Goal: Communication & Community: Share content

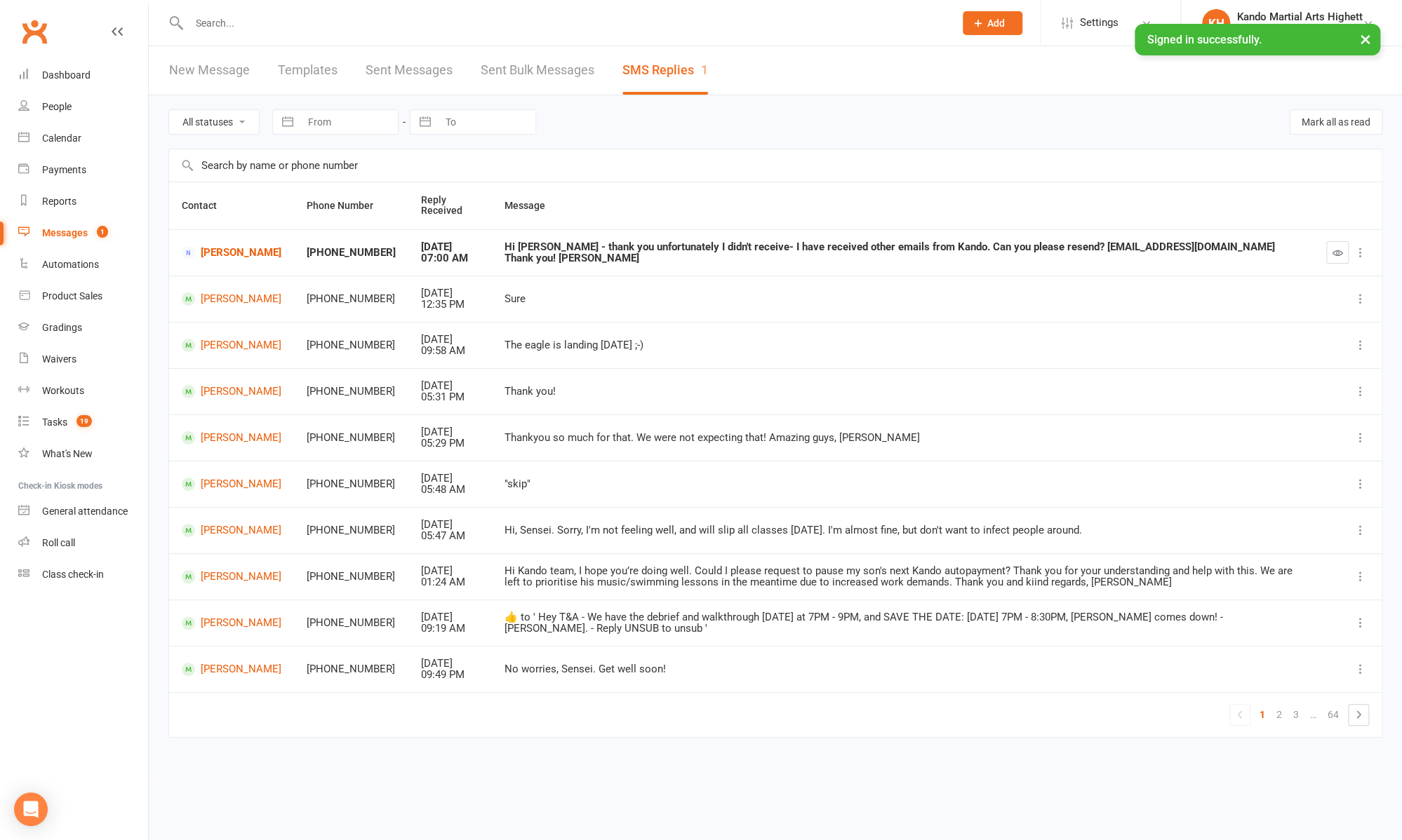
click at [58, 241] on link "Messages 1" at bounding box center [83, 232] width 130 height 31
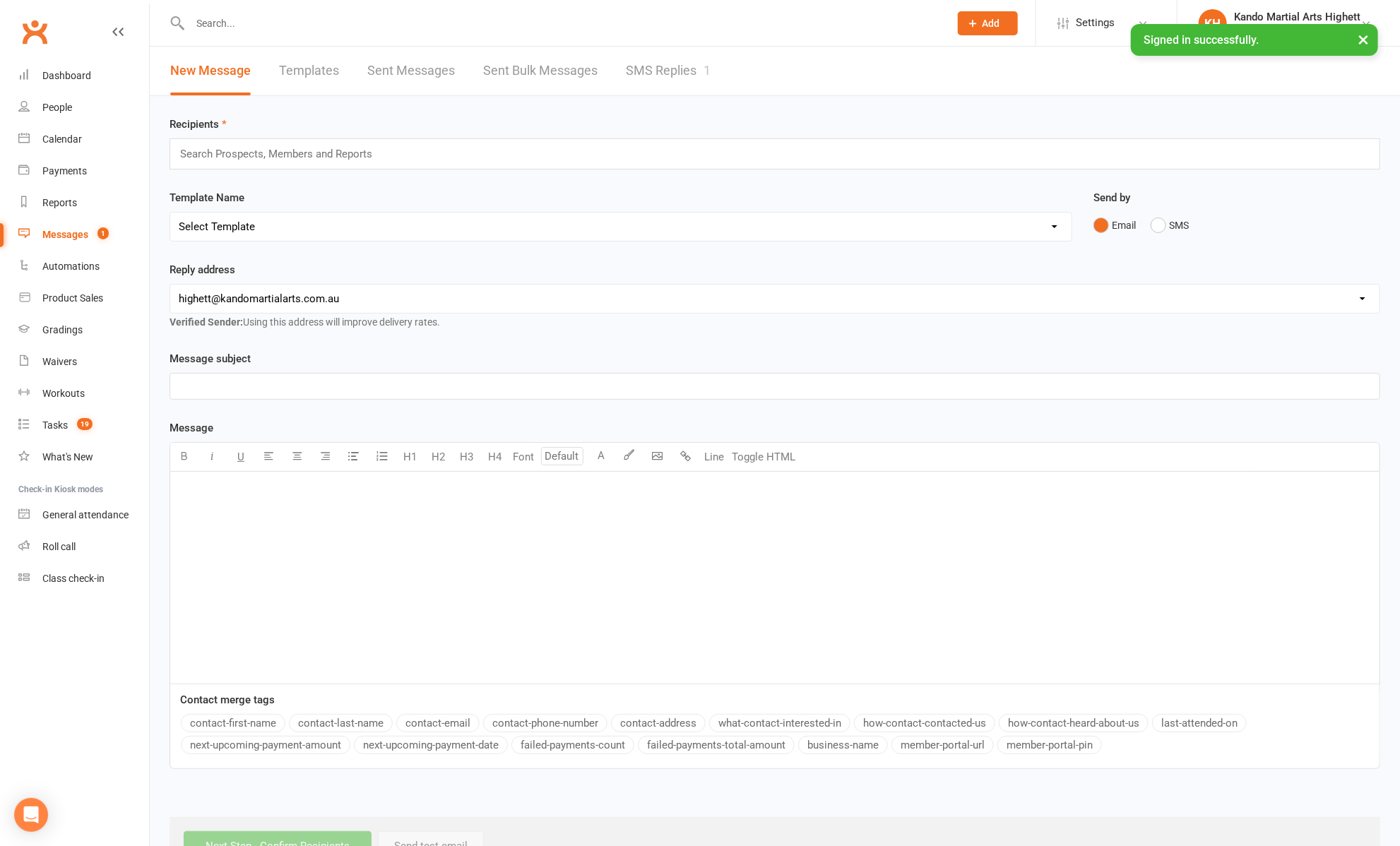
click at [546, 529] on div "﻿" at bounding box center [774, 578] width 1209 height 212
click at [753, 460] on button "Toggle HTML" at bounding box center [764, 457] width 71 height 29
click at [769, 518] on textarea at bounding box center [775, 578] width 1211 height 212
paste textarea "<l>&ipsu;</d> <sitam conse="adipiscing-elits: #d3e0t6; incidid: 48ut 0;" labore…"
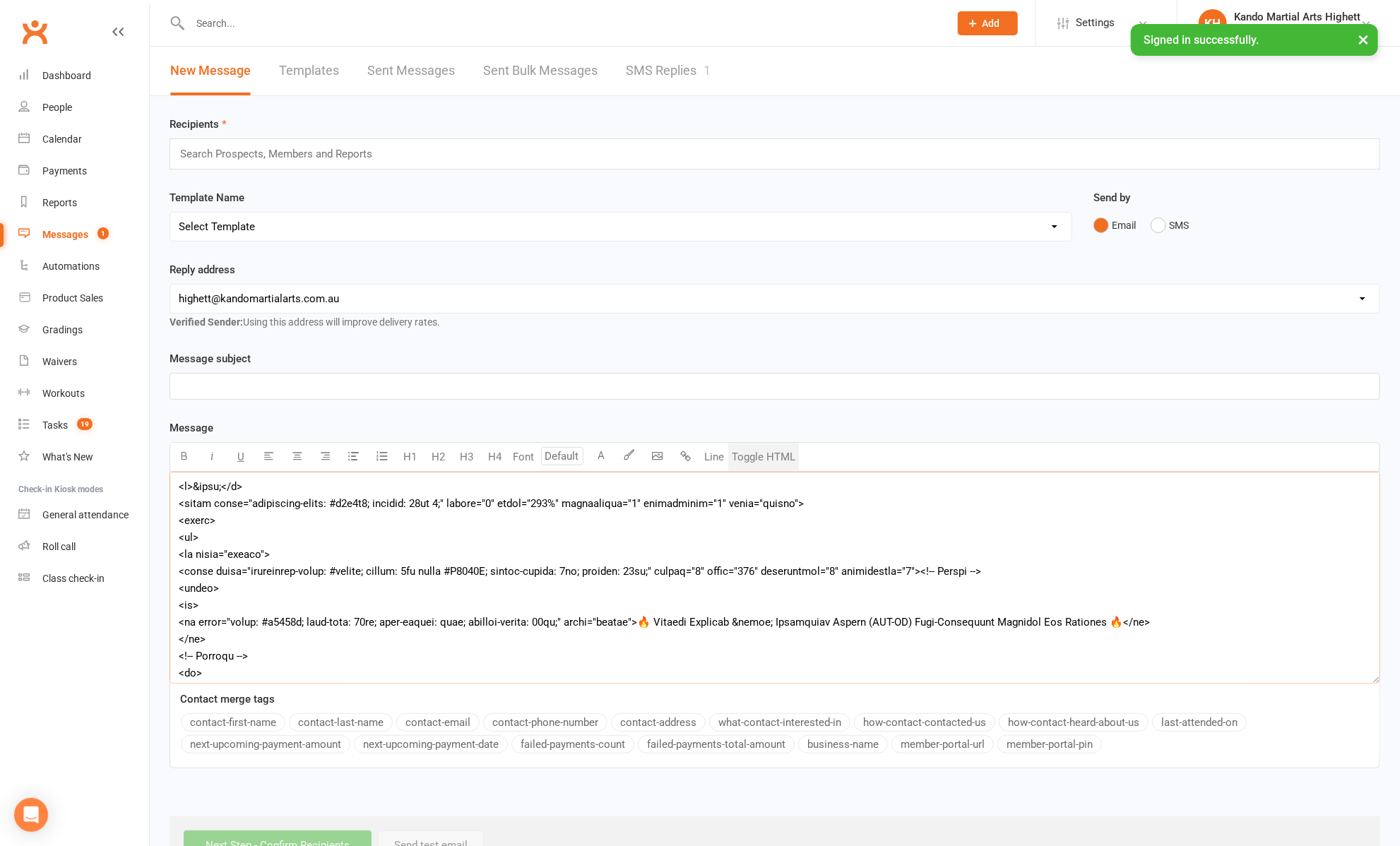
scroll to position [793, 0]
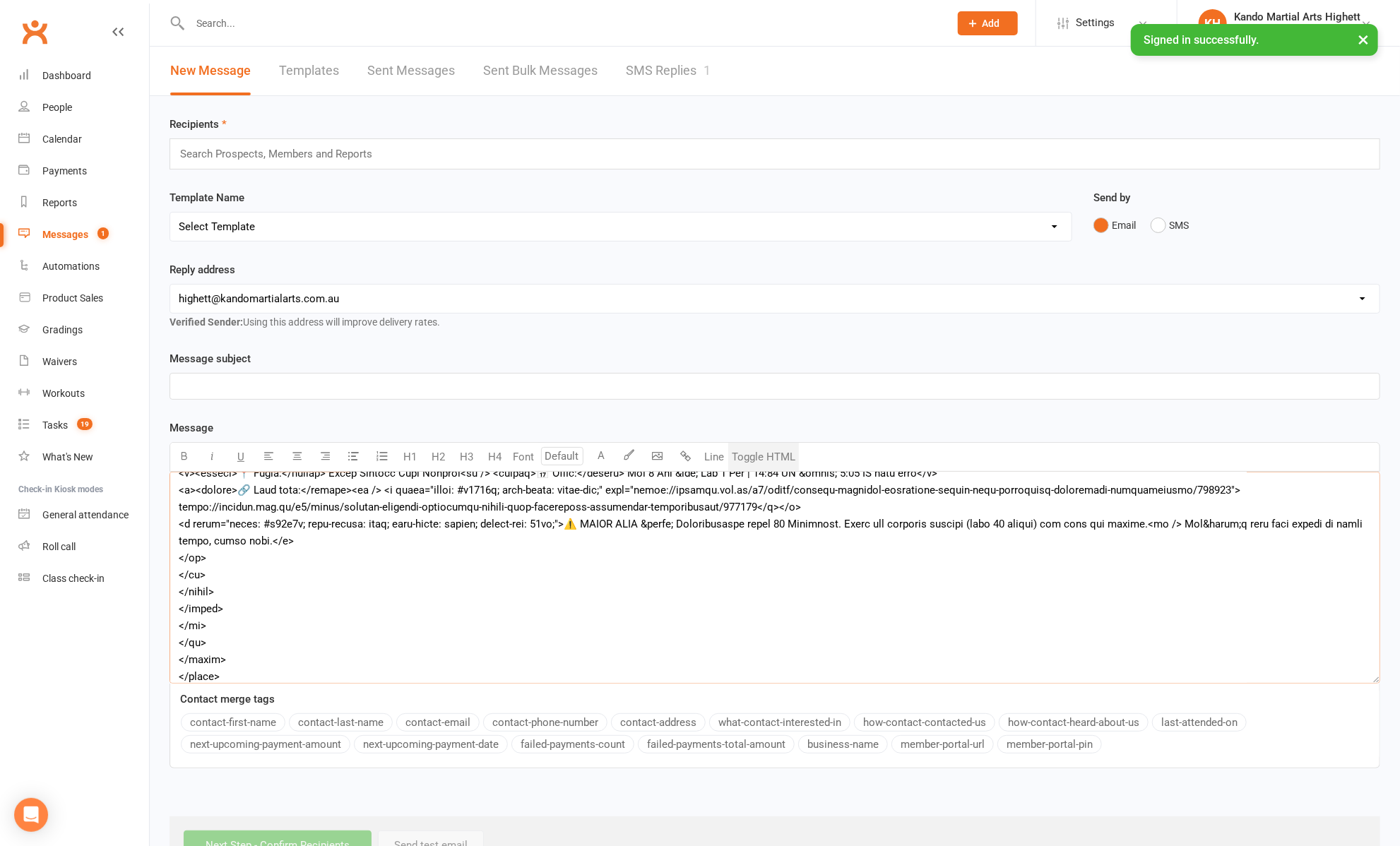
type textarea "<l>&ipsu;</d> <sitam conse="adipiscing-elits: #d3e0t6; incidid: 48ut 0;" labore…"
click at [778, 447] on button "Toggle HTML" at bounding box center [764, 457] width 71 height 29
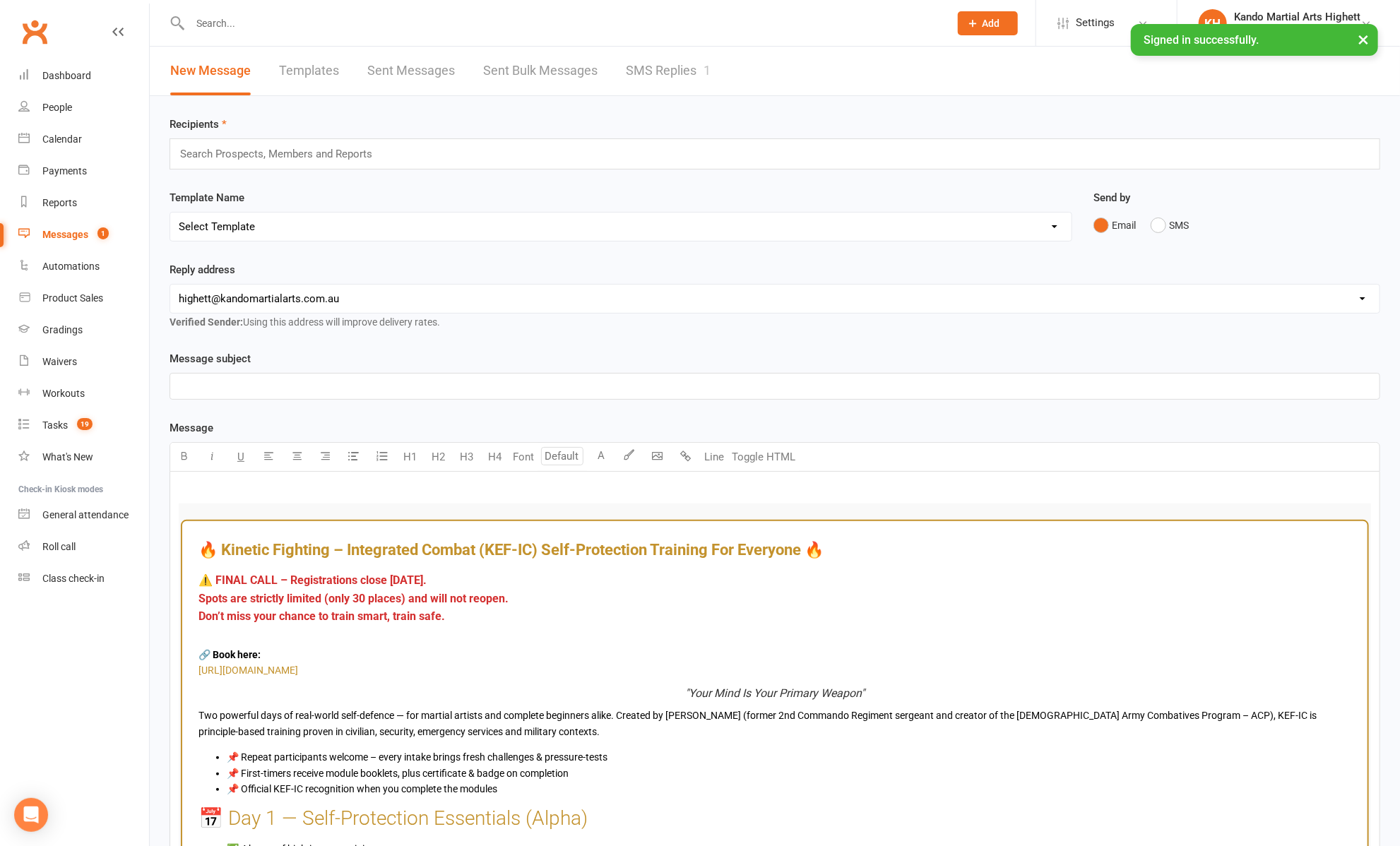
type input "16"
click at [476, 632] on td "⚠️ FINAL CALL – Registrations close [DATE]. Spots are strictly limited (only 30…" at bounding box center [774, 605] width 1155 height 69
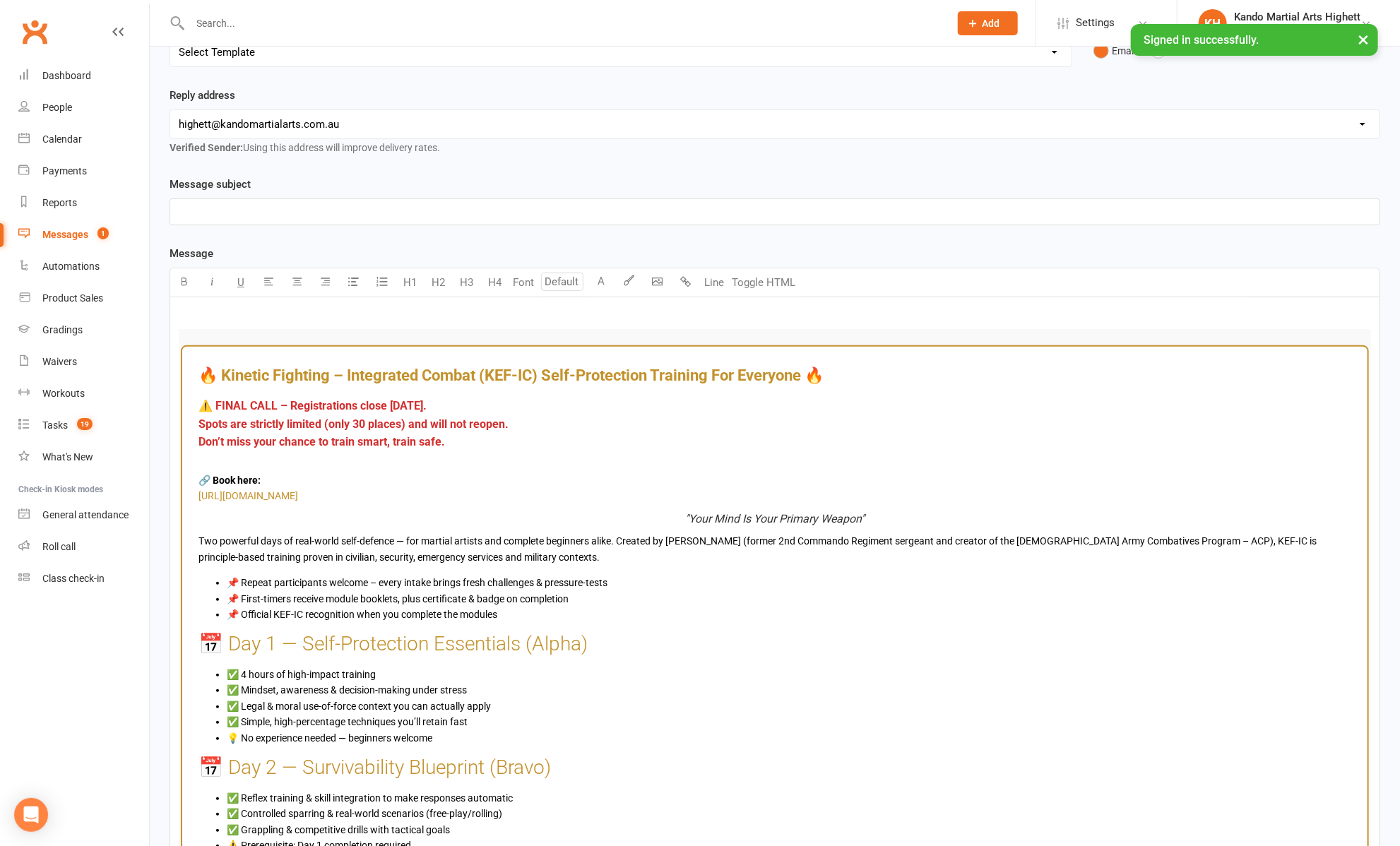
scroll to position [0, 0]
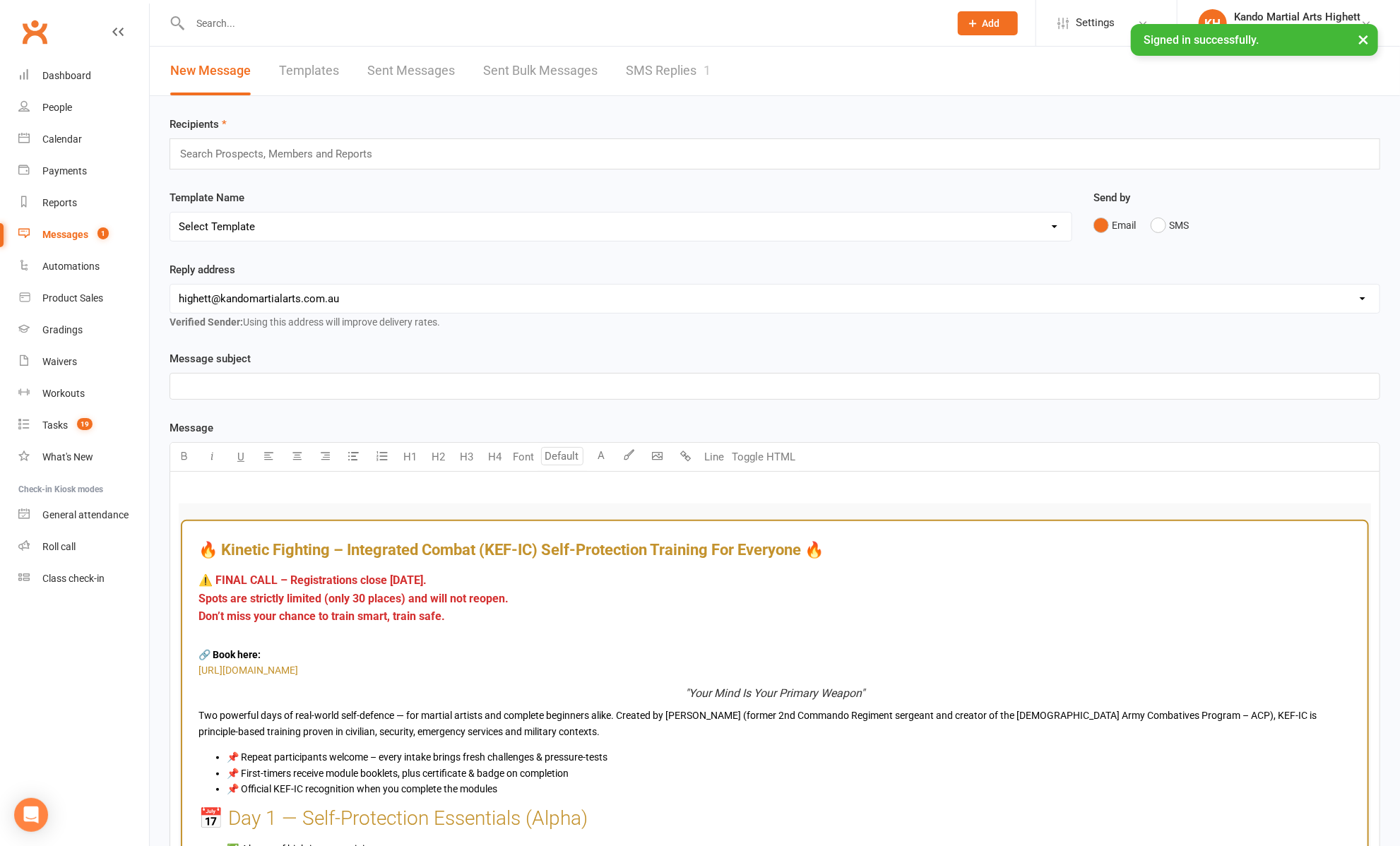
click at [455, 385] on p "﻿" at bounding box center [774, 387] width 1193 height 17
click at [319, 142] on div "Search Prospects, Members and Reports" at bounding box center [775, 154] width 1211 height 32
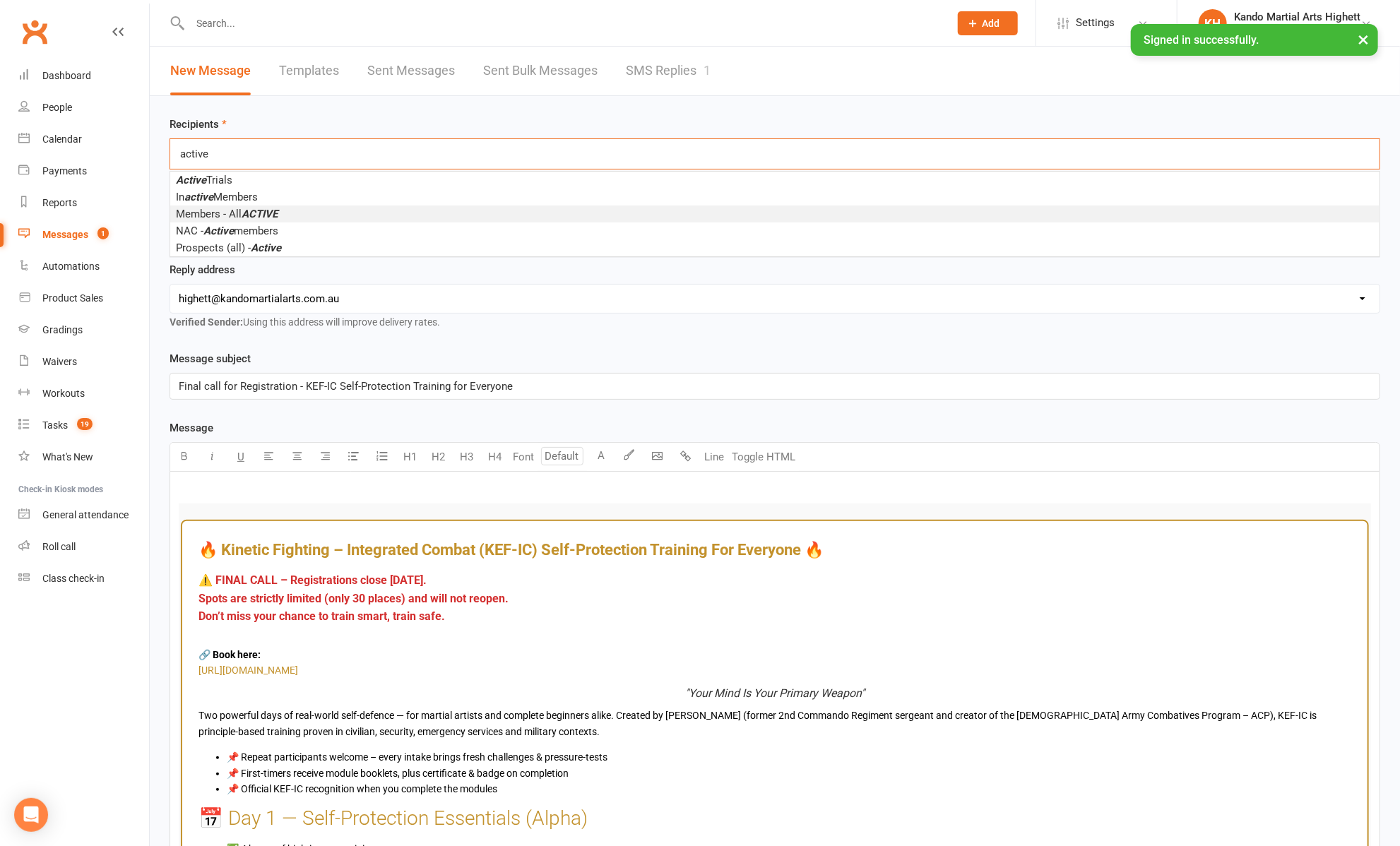
type input "active"
click at [292, 207] on li "Members - All ACTIVE" at bounding box center [774, 214] width 1209 height 17
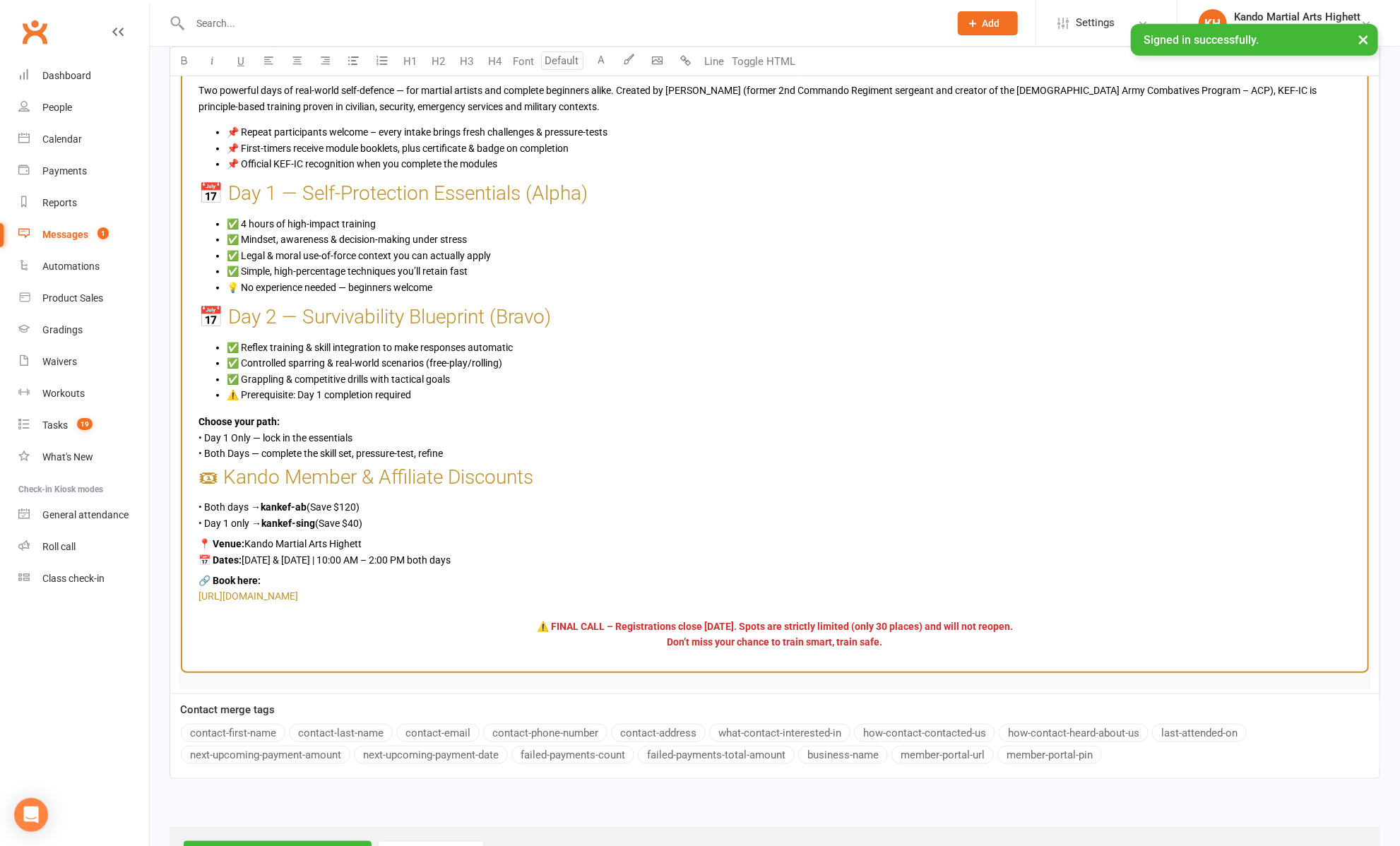
scroll to position [684, 0]
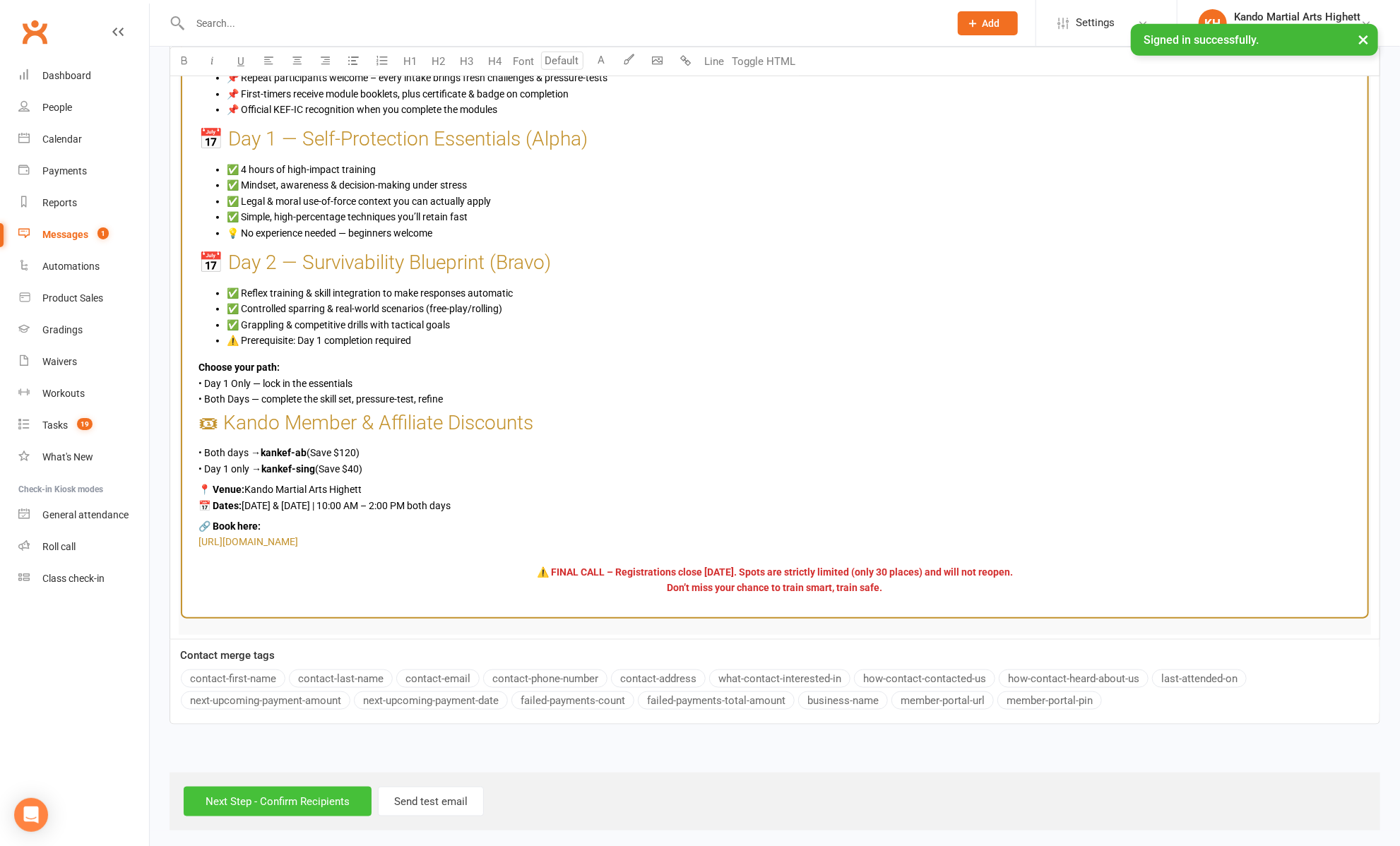
click at [298, 789] on input "Next Step - Confirm Recipients" at bounding box center [277, 801] width 188 height 30
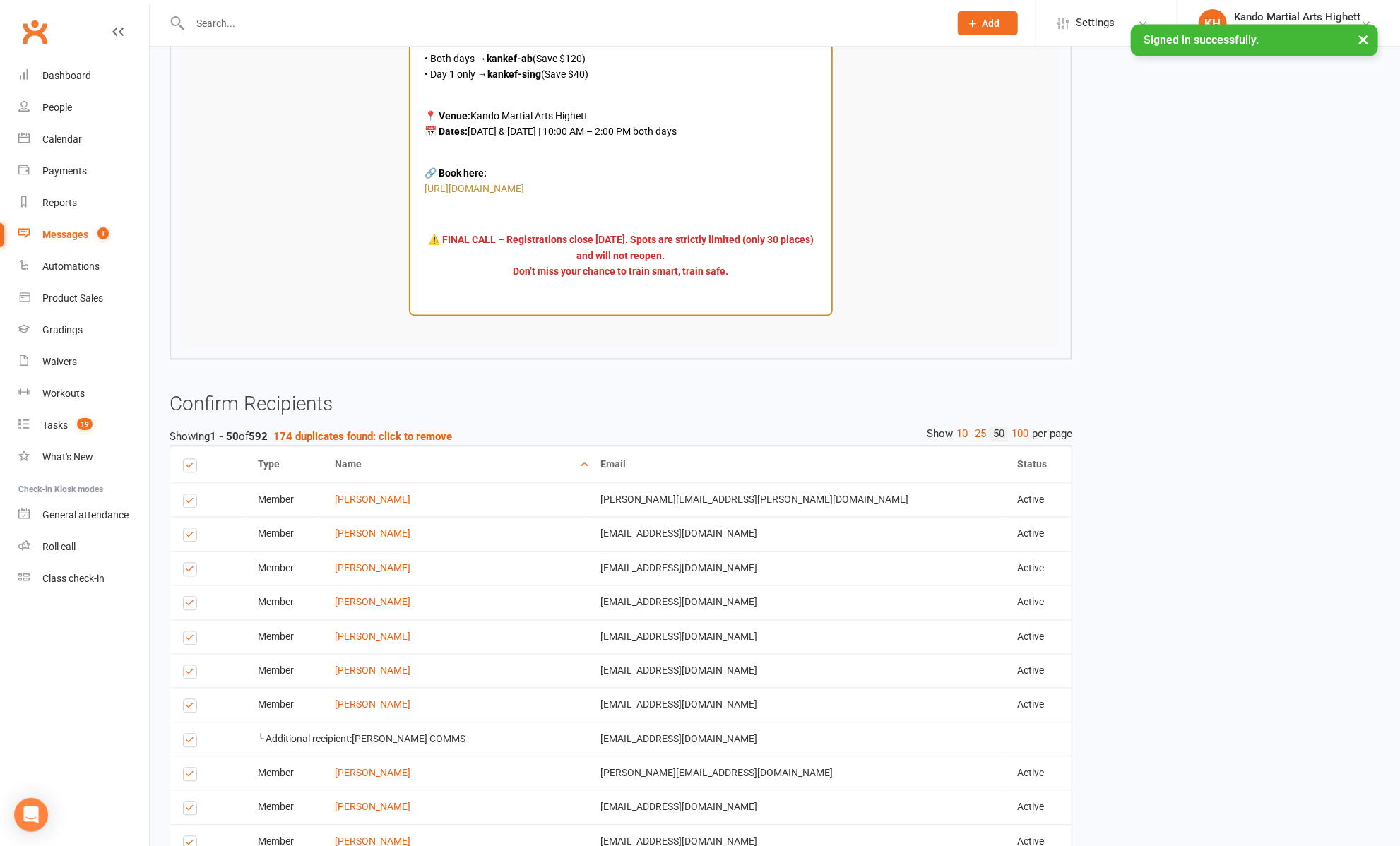
scroll to position [1808, 0]
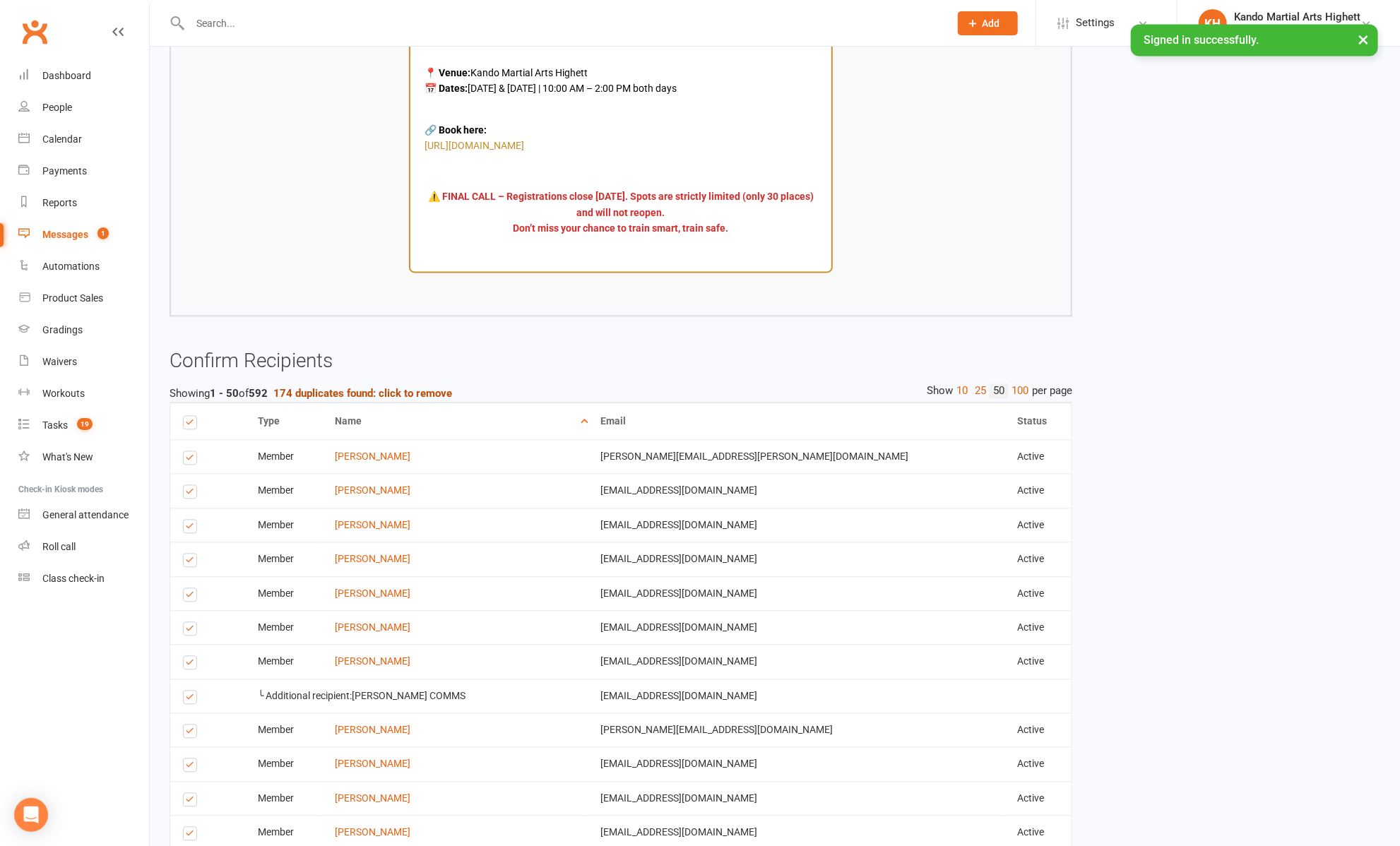
click at [449, 400] on strong "174 duplicates found: click to remove" at bounding box center [362, 392] width 179 height 12
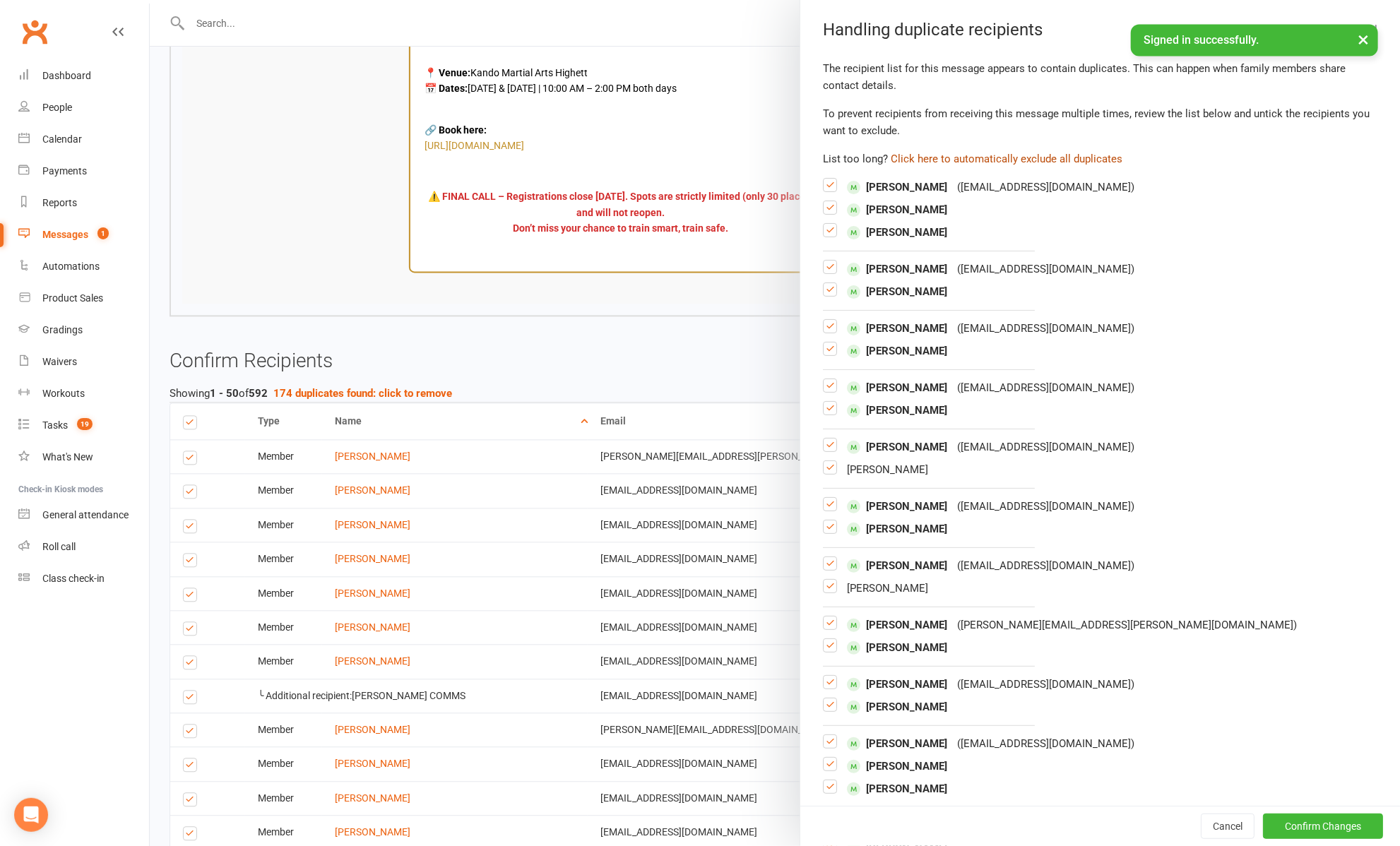
click at [964, 156] on button "Click here to automatically exclude all duplicates" at bounding box center [1007, 159] width 232 height 17
click at [1275, 818] on button "Confirm Changes" at bounding box center [1323, 826] width 120 height 26
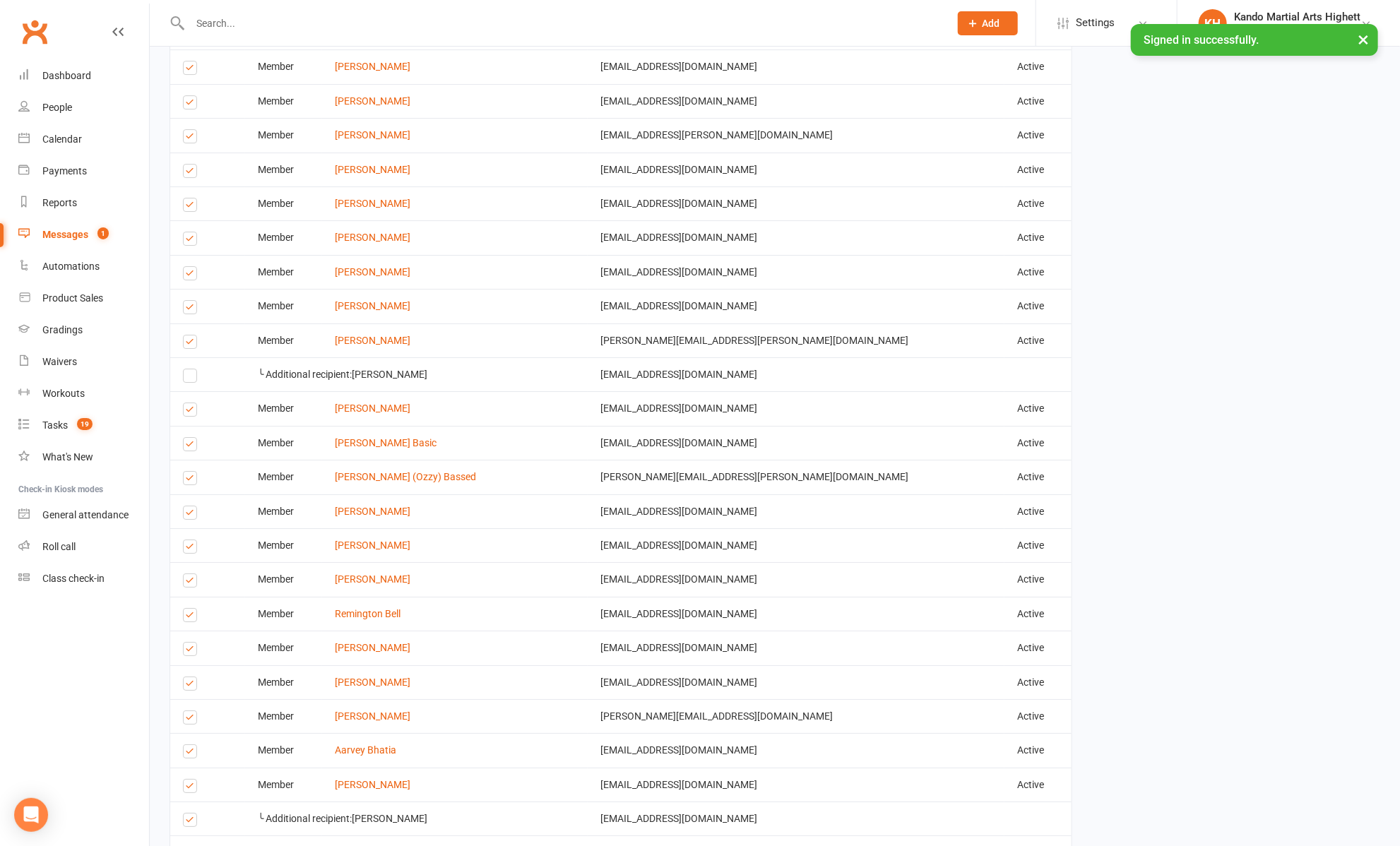
scroll to position [3474, 0]
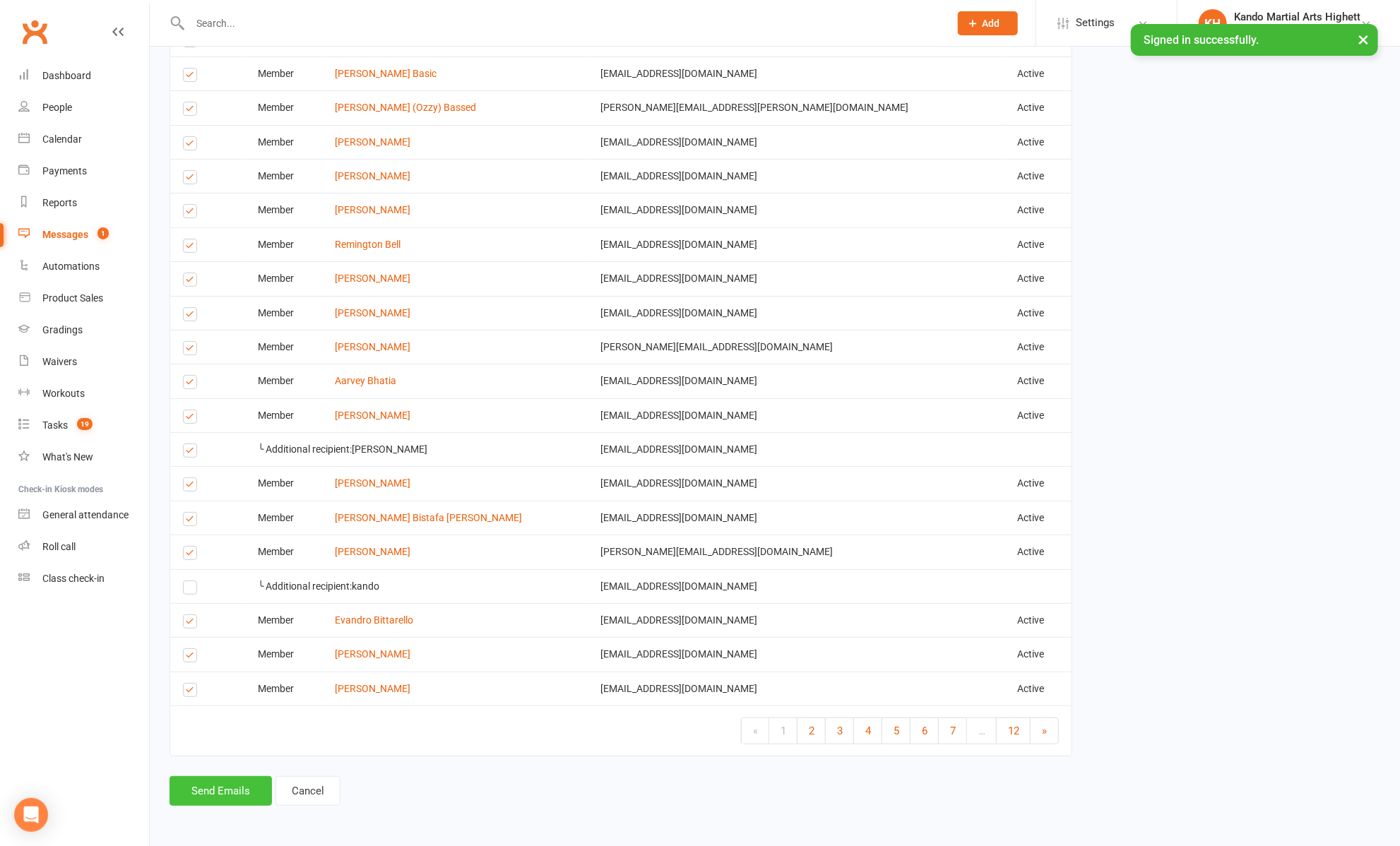
click at [213, 785] on button "Send Emails" at bounding box center [221, 791] width 102 height 30
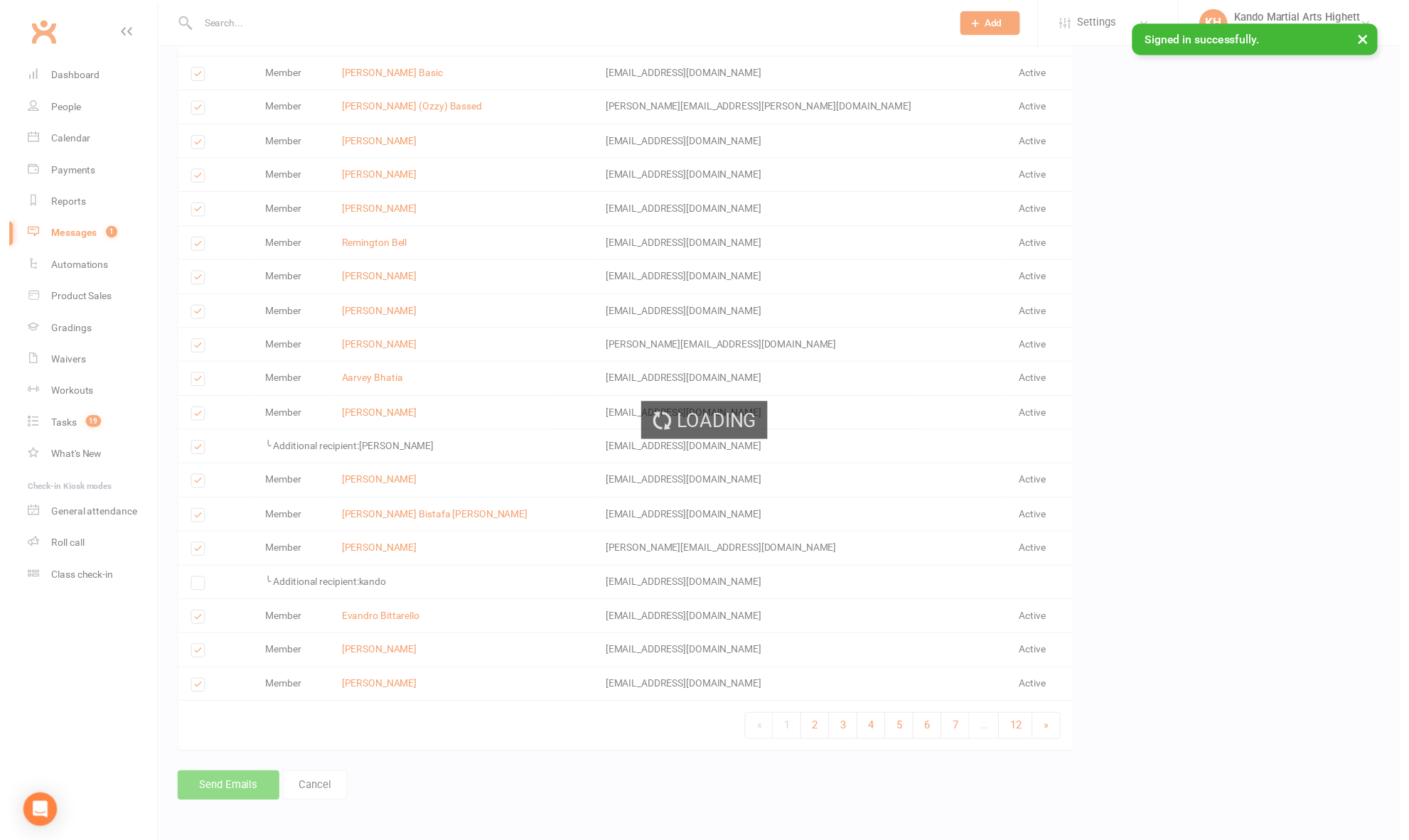
scroll to position [3490, 0]
